Goal: Task Accomplishment & Management: Manage account settings

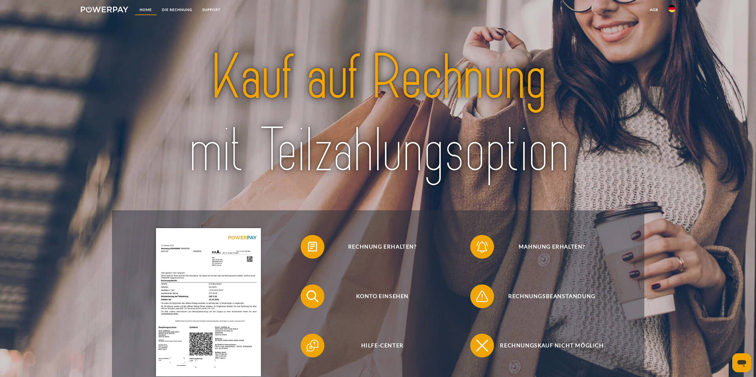
click at [144, 10] on link "Home" at bounding box center [145, 9] width 22 height 11
click at [167, 9] on link "DIE RECHNUNG" at bounding box center [177, 9] width 40 height 11
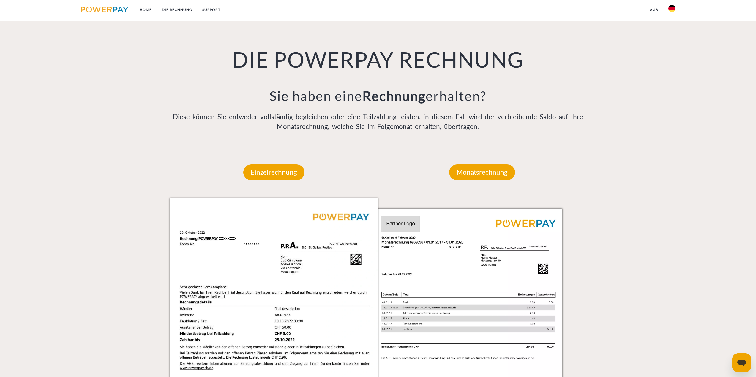
scroll to position [431, 0]
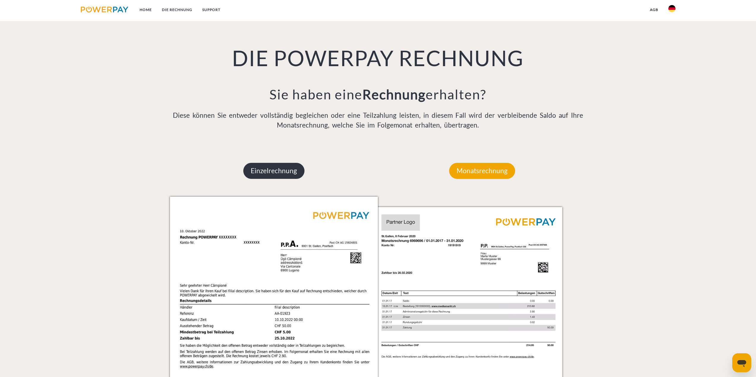
click at [287, 166] on p "Einzelrechnung" at bounding box center [273, 171] width 61 height 16
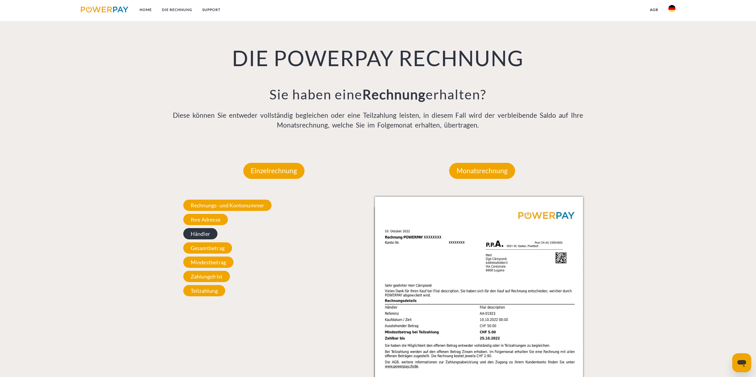
click at [202, 229] on span "Händler" at bounding box center [200, 233] width 34 height 11
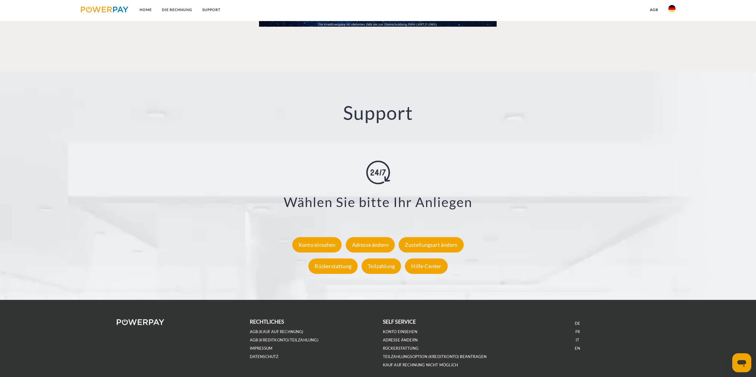
scroll to position [1025, 0]
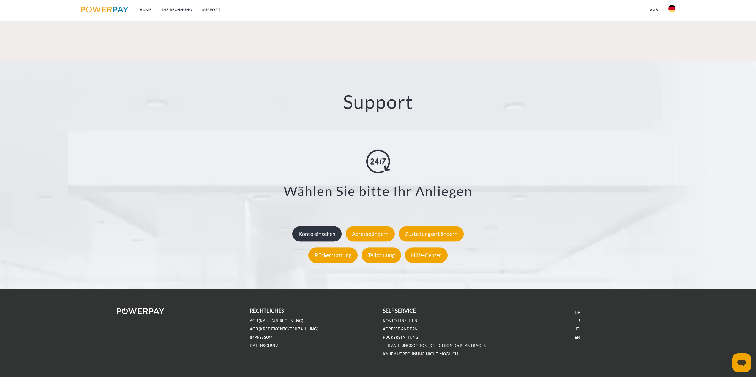
click at [317, 237] on div "Konto einsehen" at bounding box center [317, 233] width 50 height 15
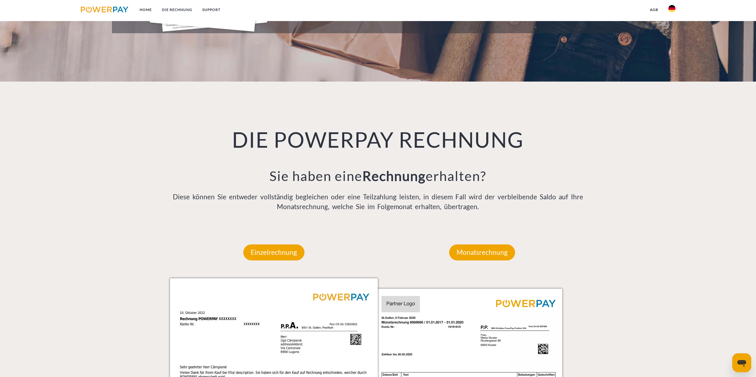
scroll to position [356, 0]
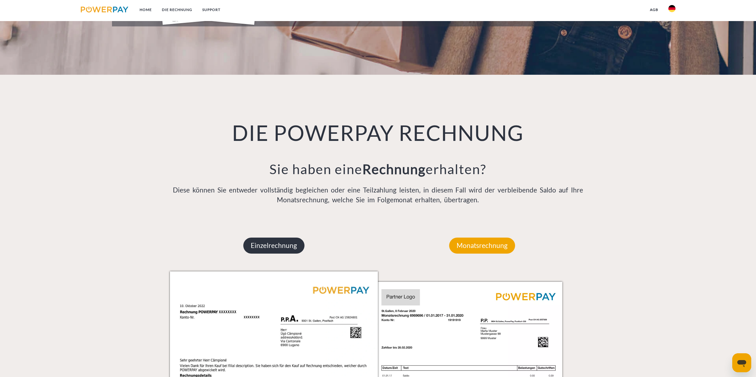
click at [283, 246] on p "Einzelrechnung" at bounding box center [273, 246] width 61 height 16
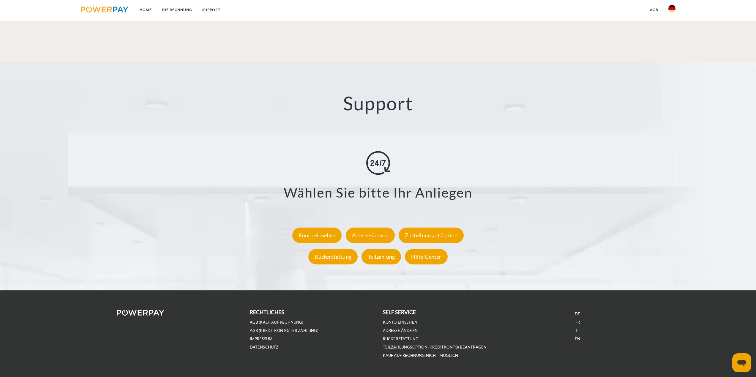
scroll to position [1039, 0]
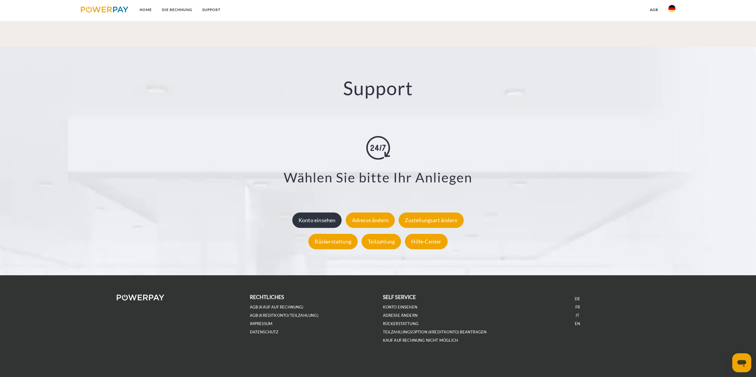
click at [314, 224] on div "Konto einsehen" at bounding box center [317, 220] width 50 height 15
